Goal: Information Seeking & Learning: Learn about a topic

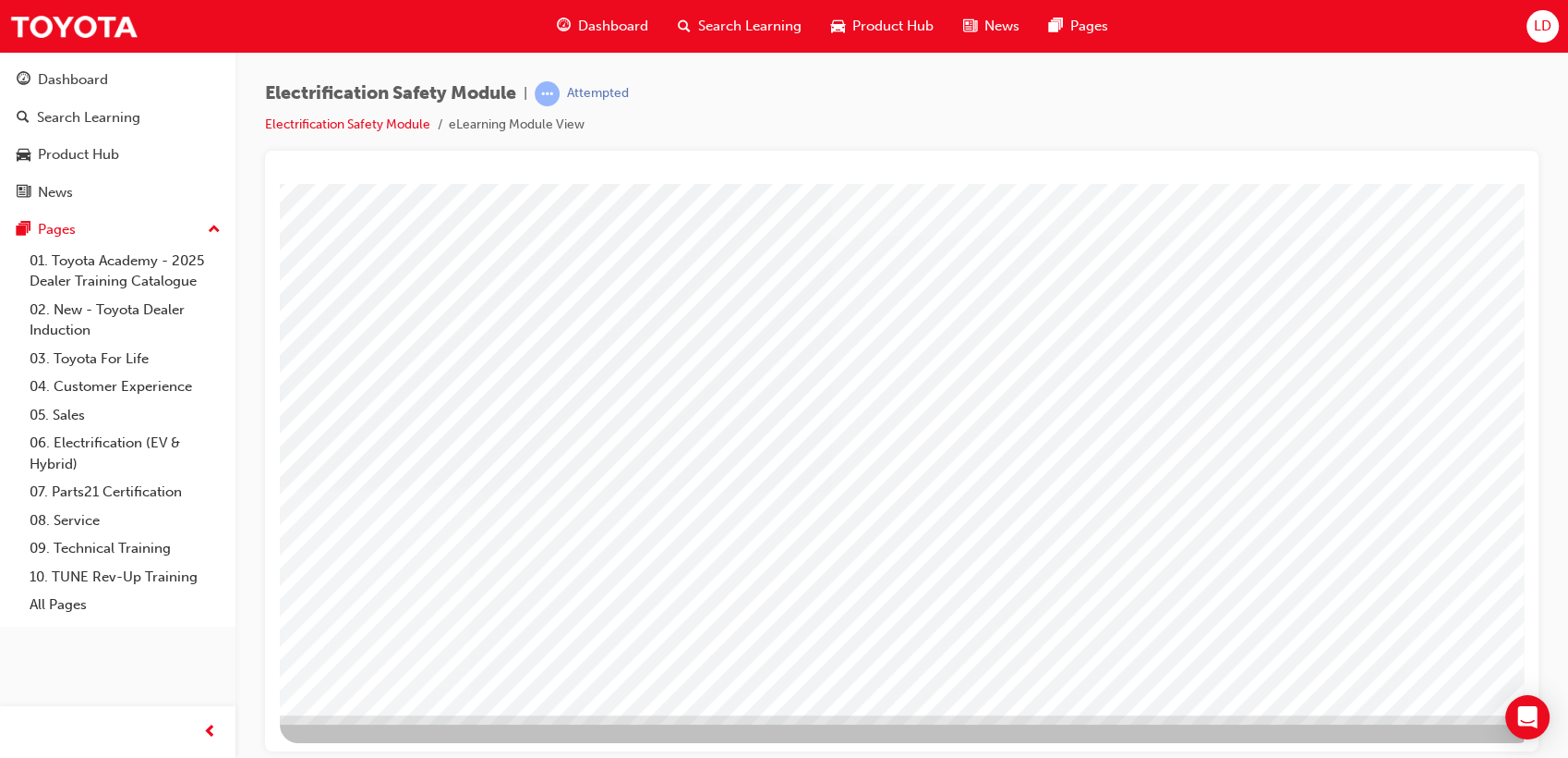
scroll to position [137, 0]
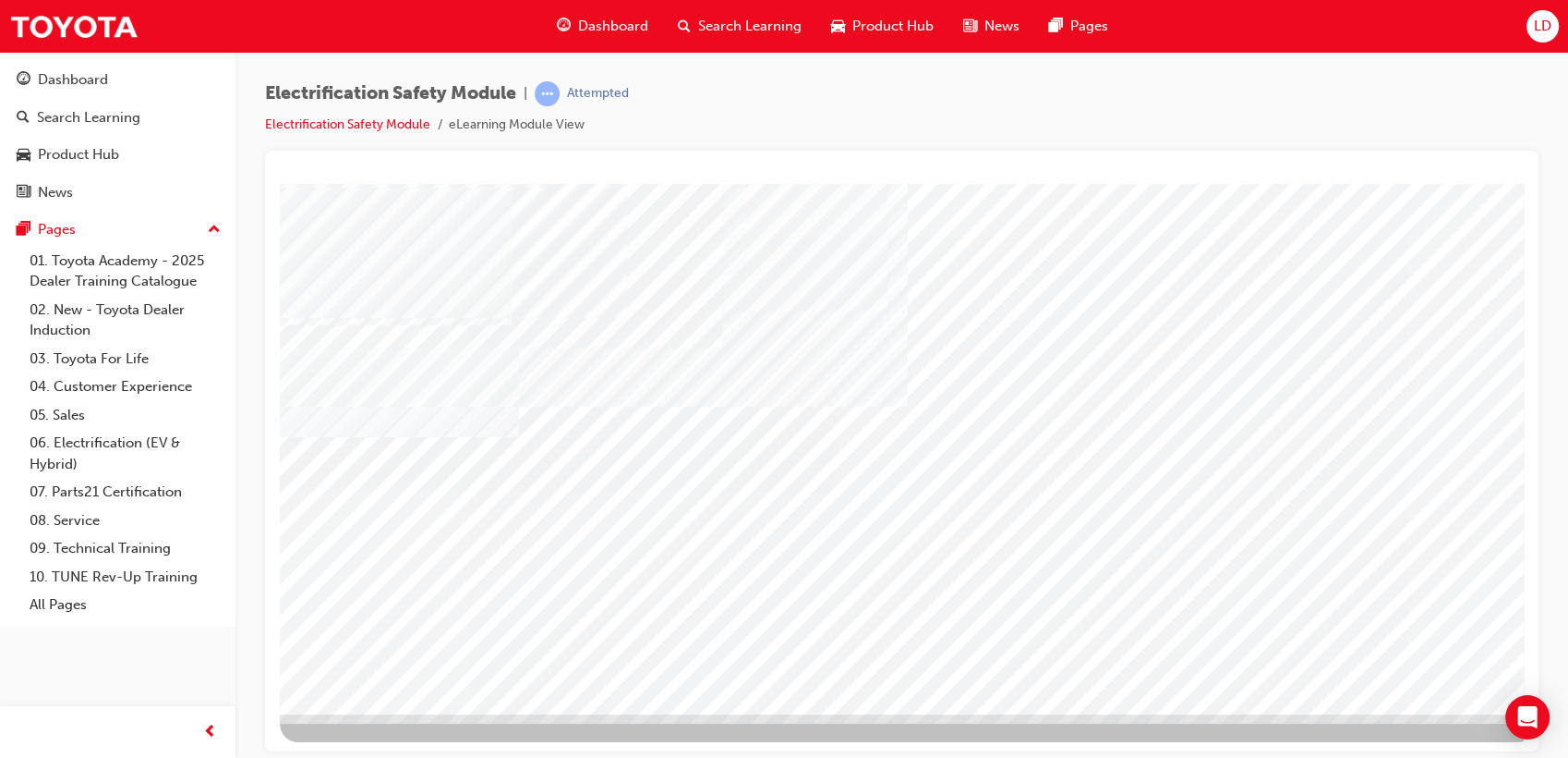
scroll to position [137, 0]
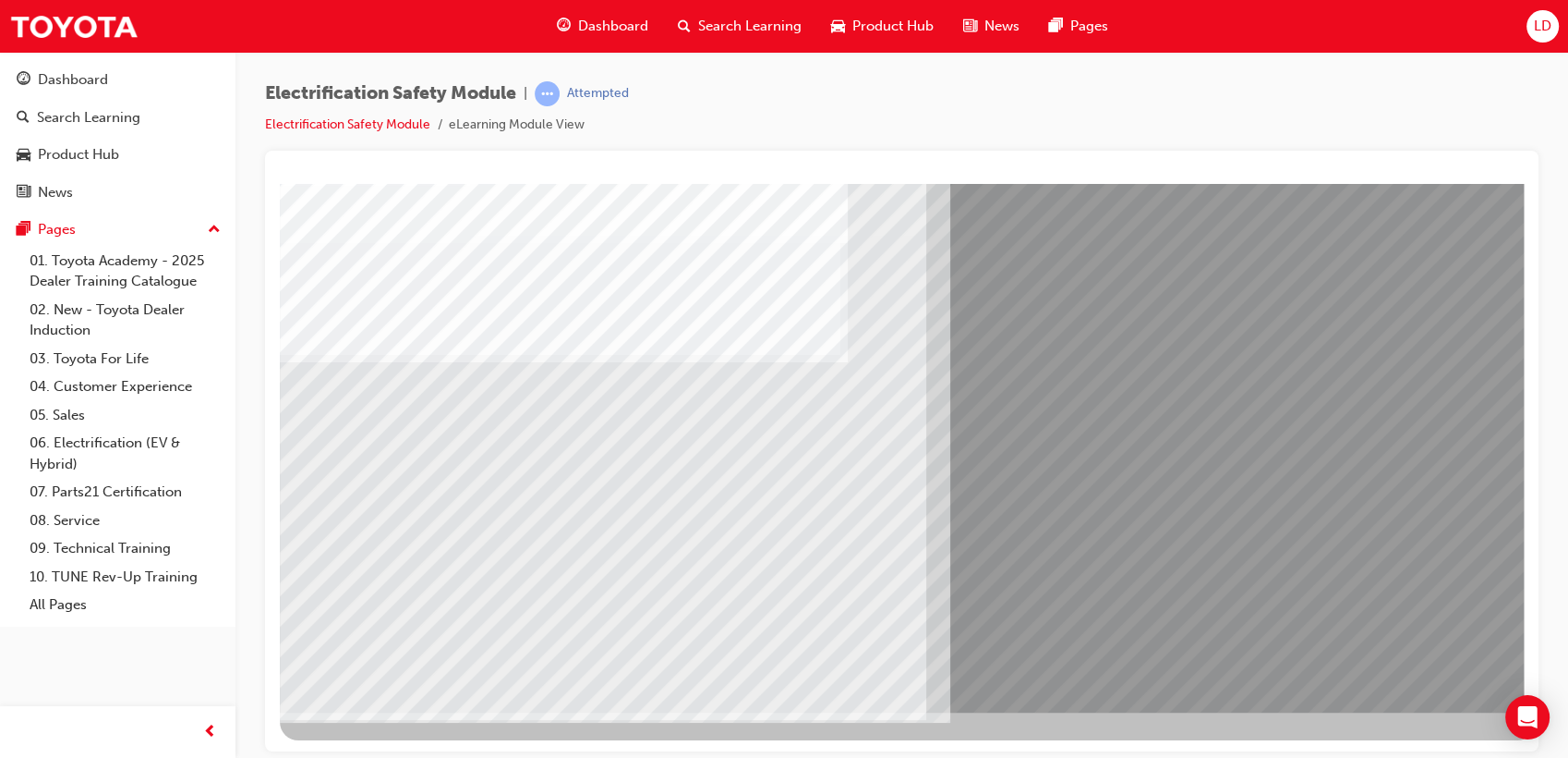
scroll to position [0, 0]
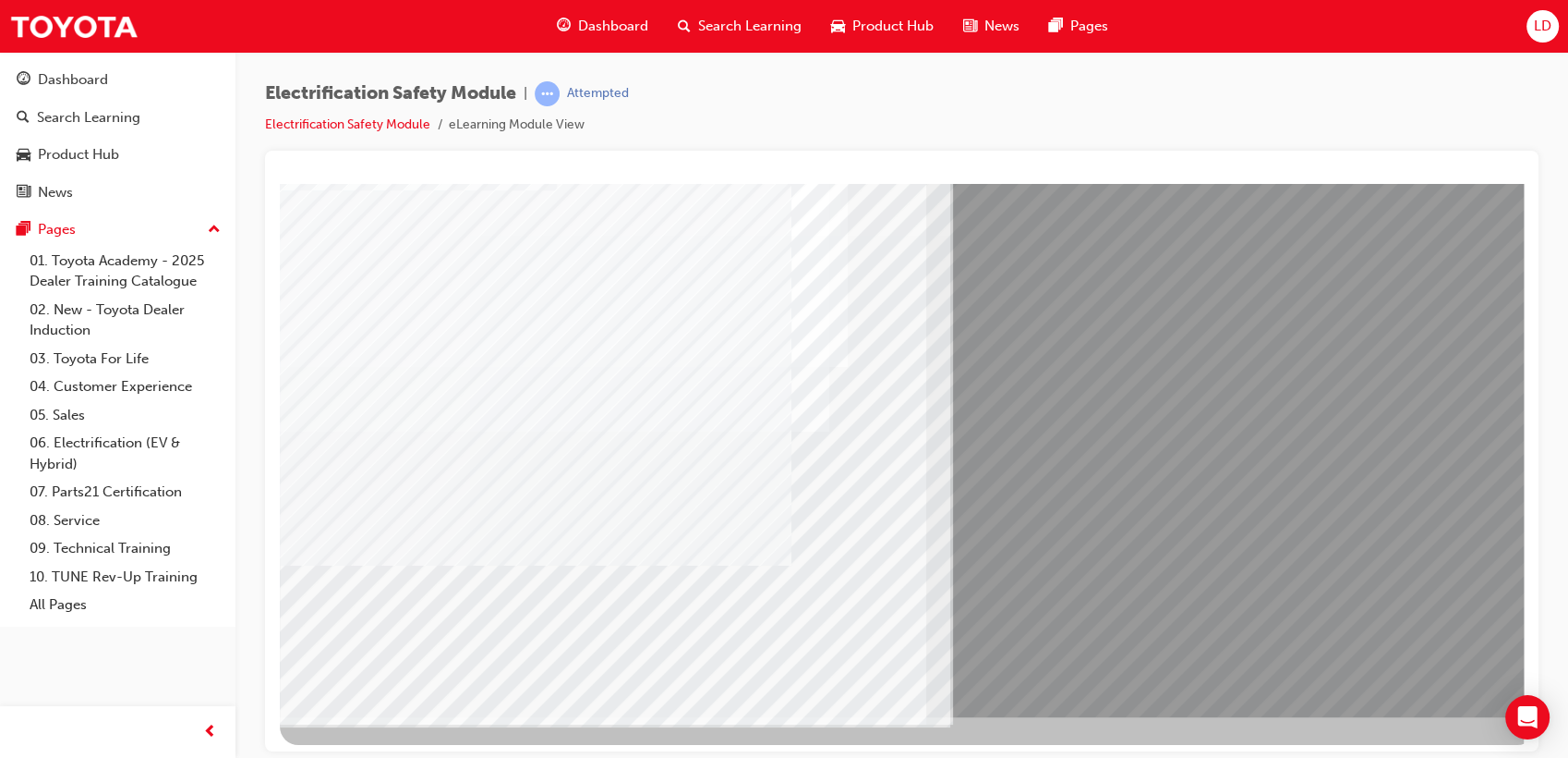
scroll to position [137, 0]
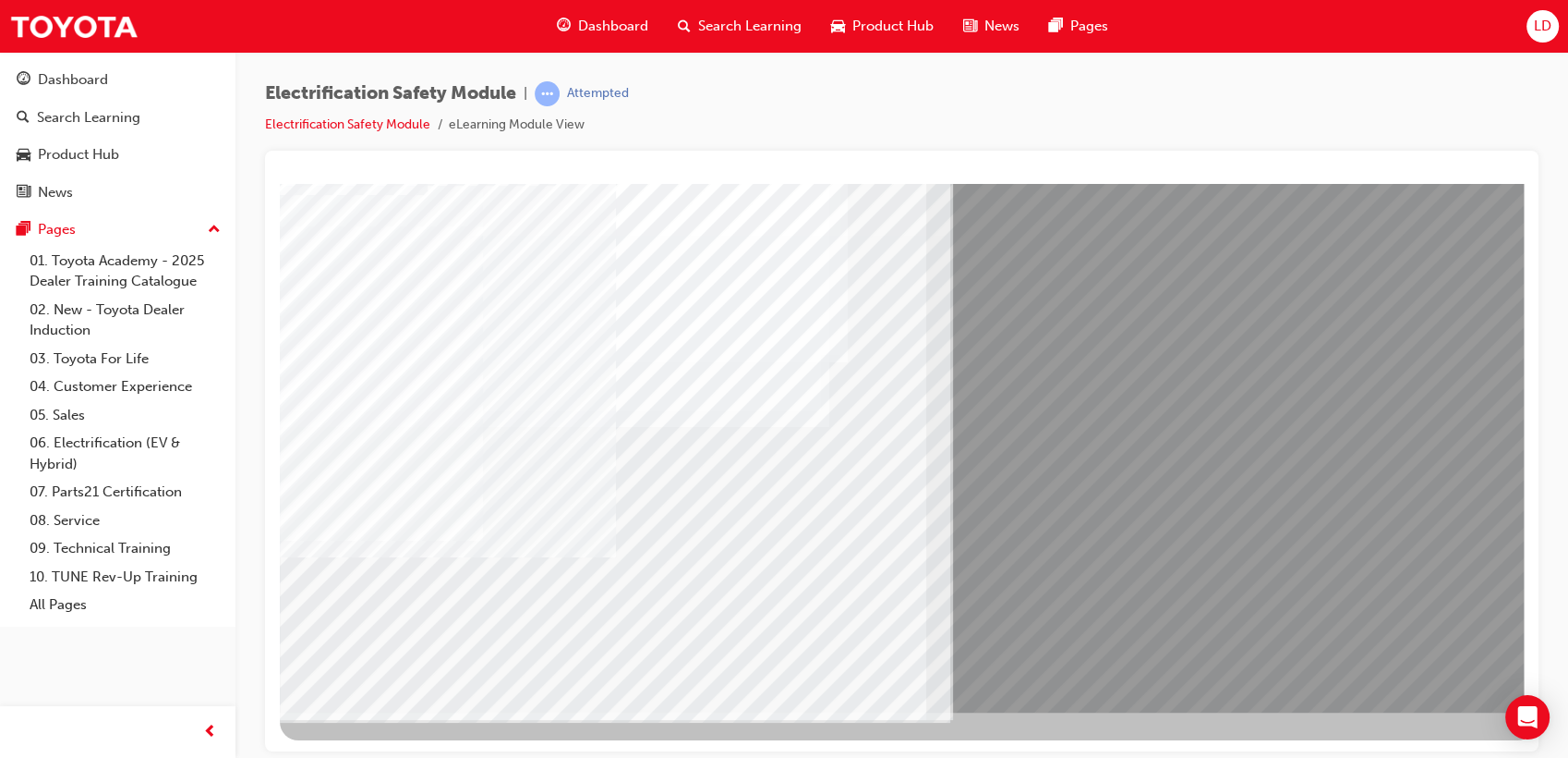
drag, startPoint x: 595, startPoint y: 554, endPoint x: 647, endPoint y: 558, distance: 52.2
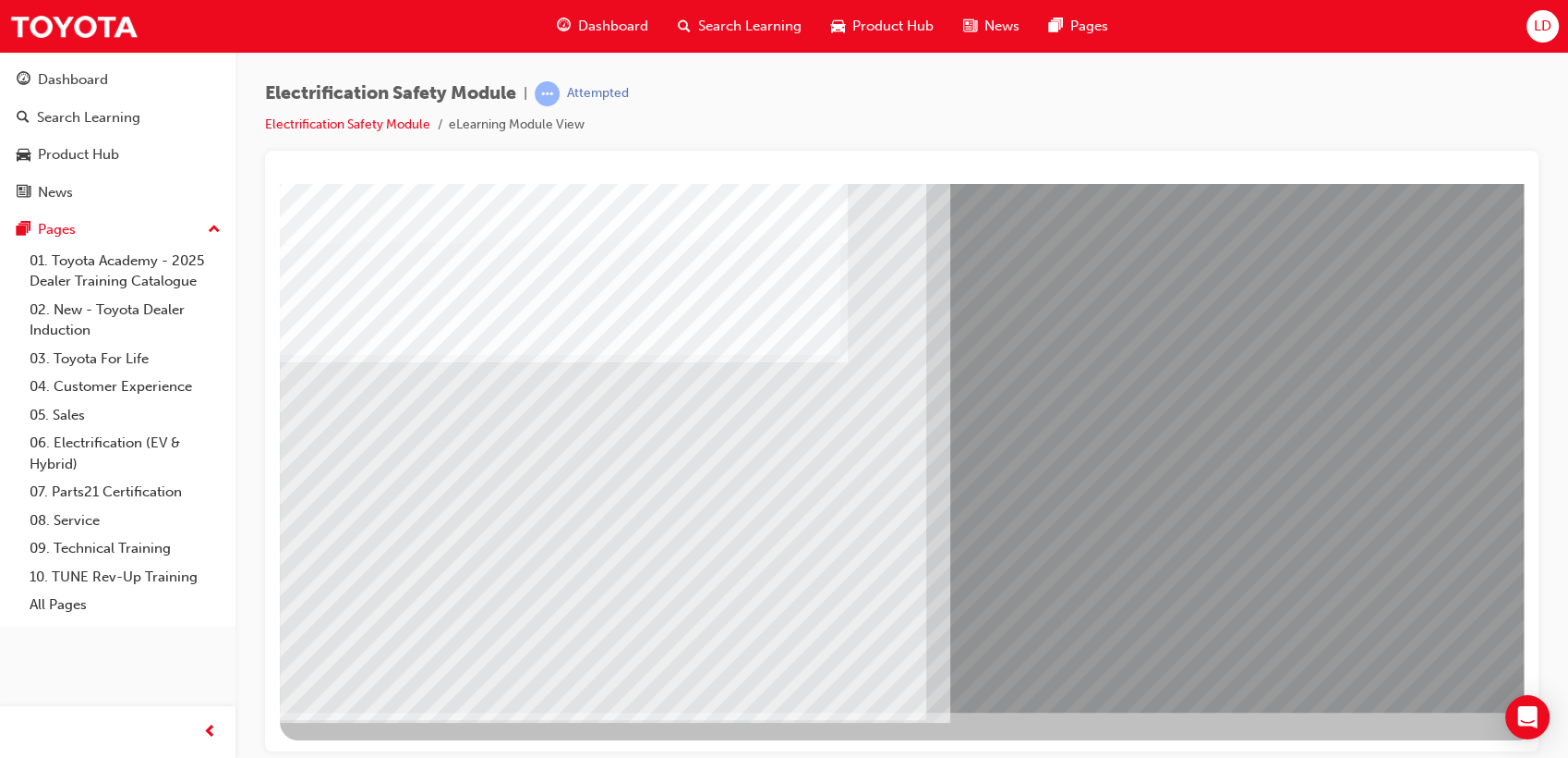
scroll to position [0, 0]
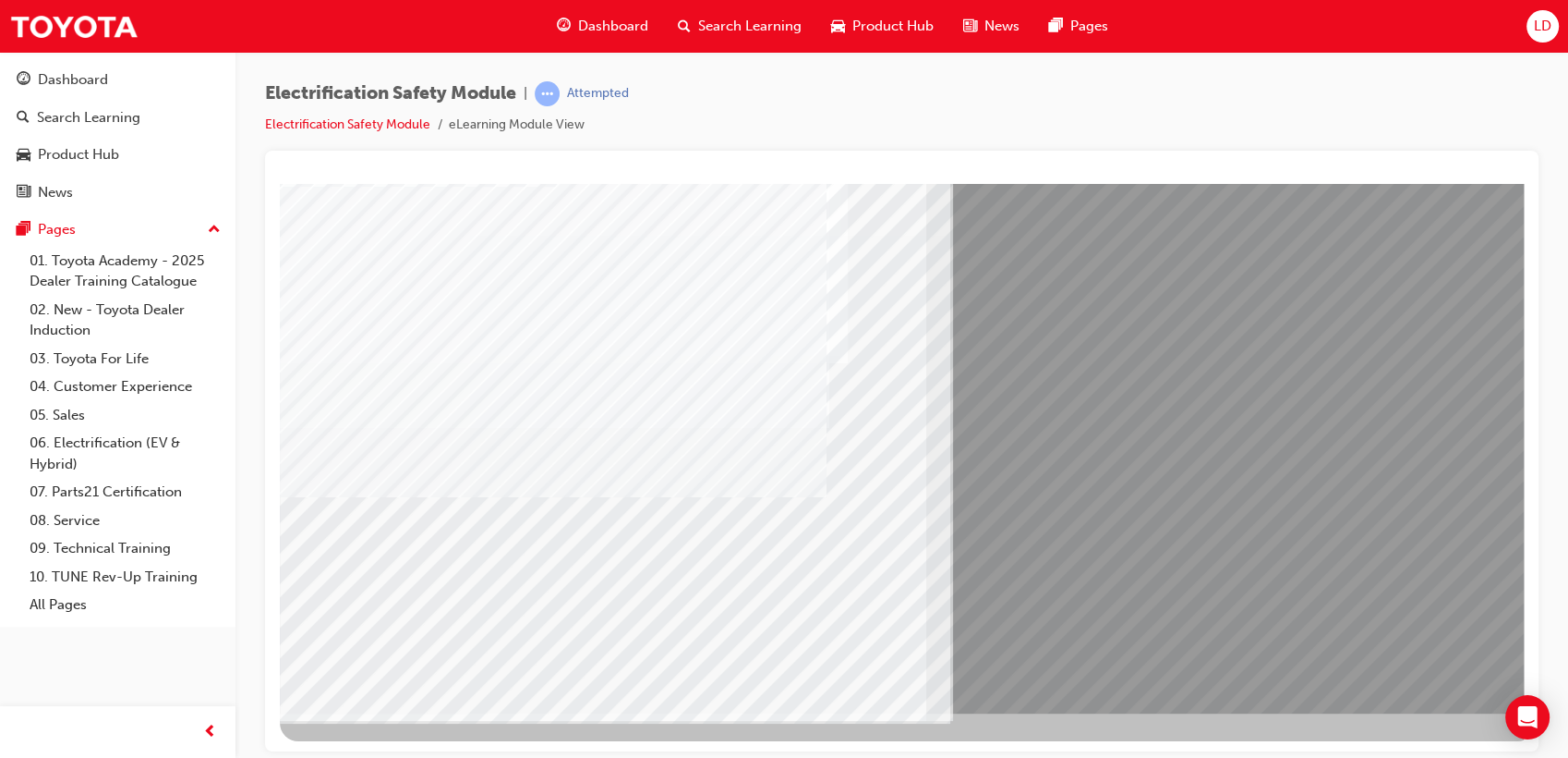
scroll to position [137, 0]
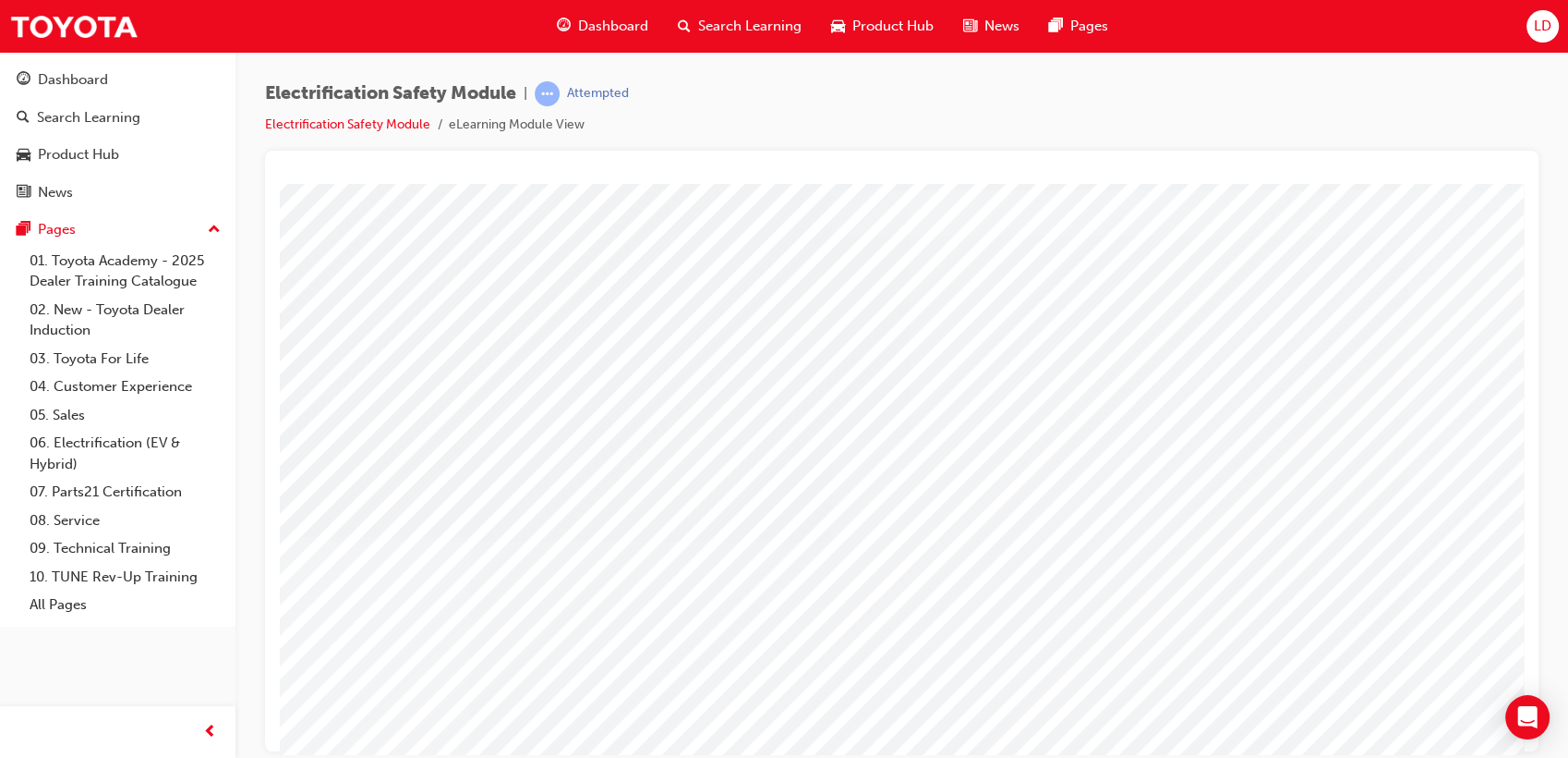
scroll to position [0, 0]
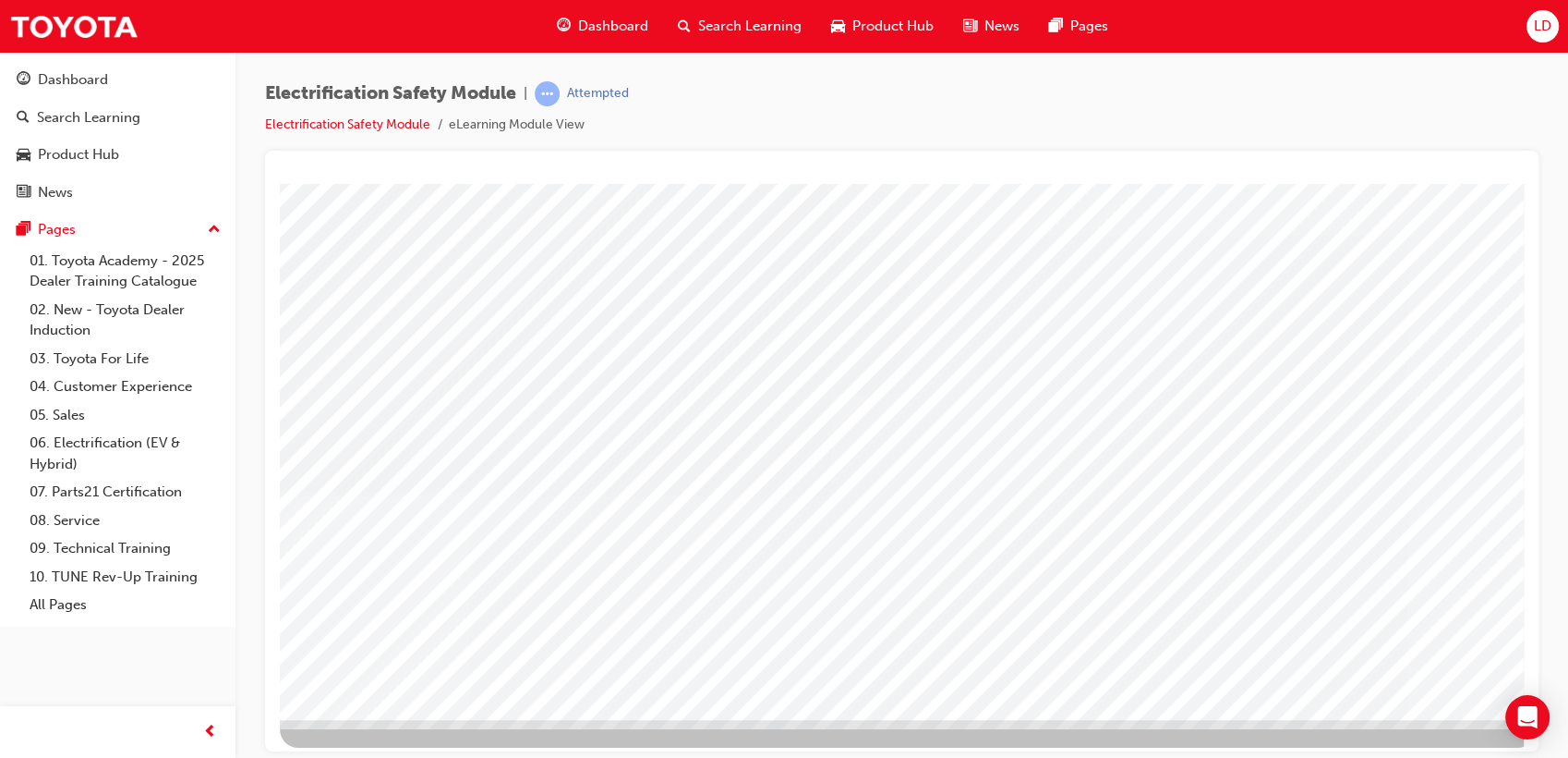
scroll to position [137, 0]
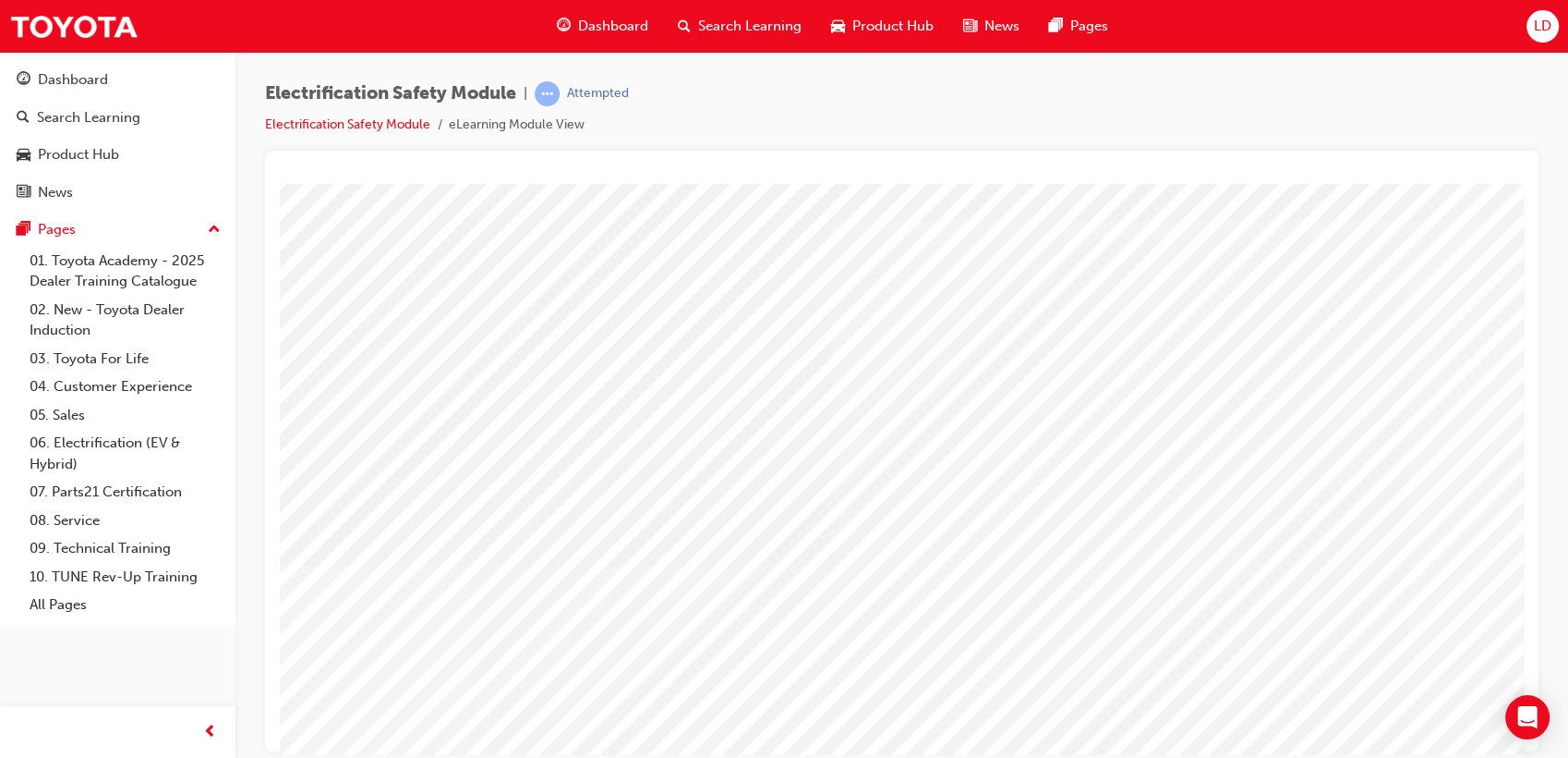
scroll to position [103, 0]
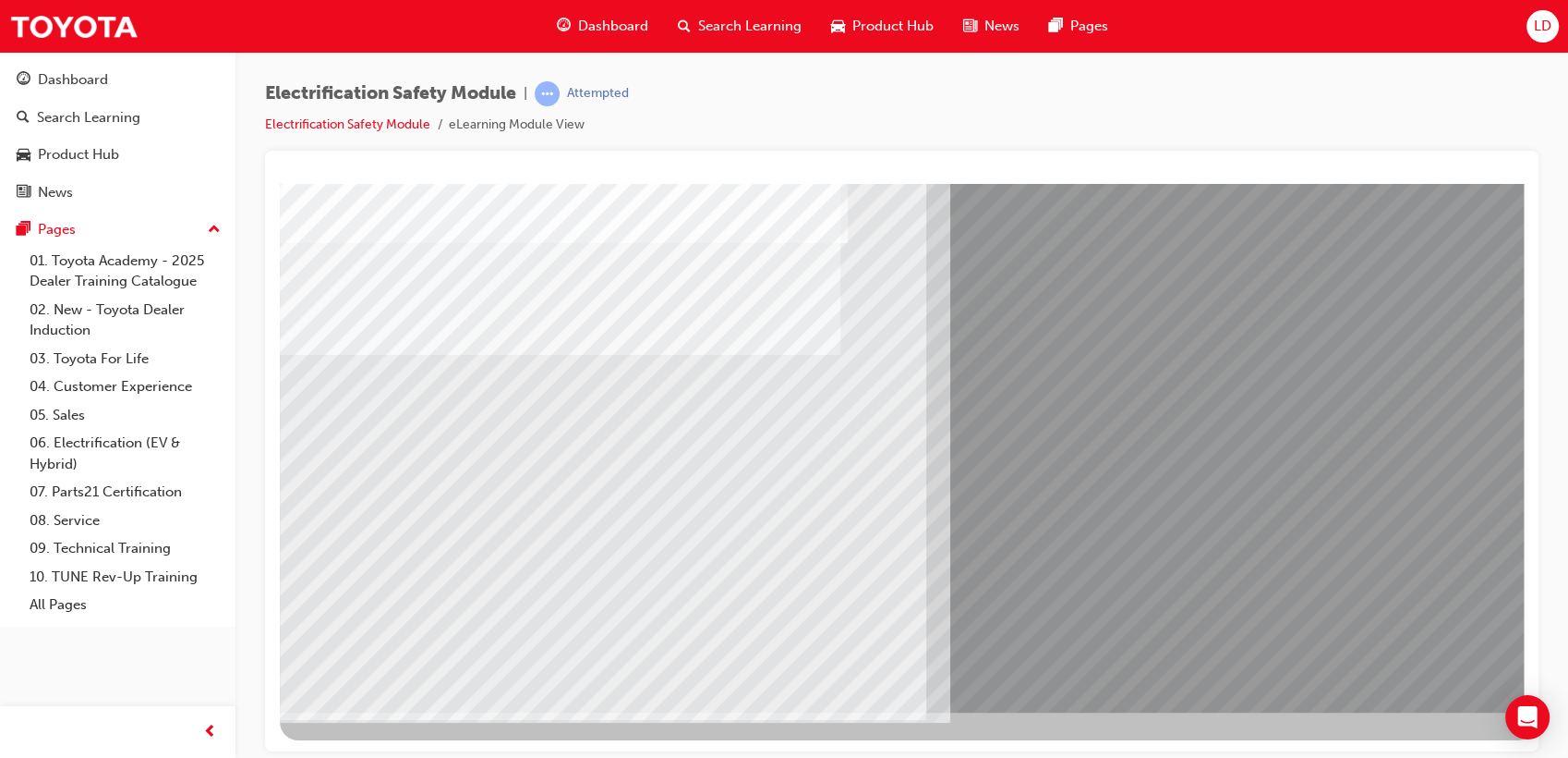
scroll to position [0, 0]
